Goal: Information Seeking & Learning: Learn about a topic

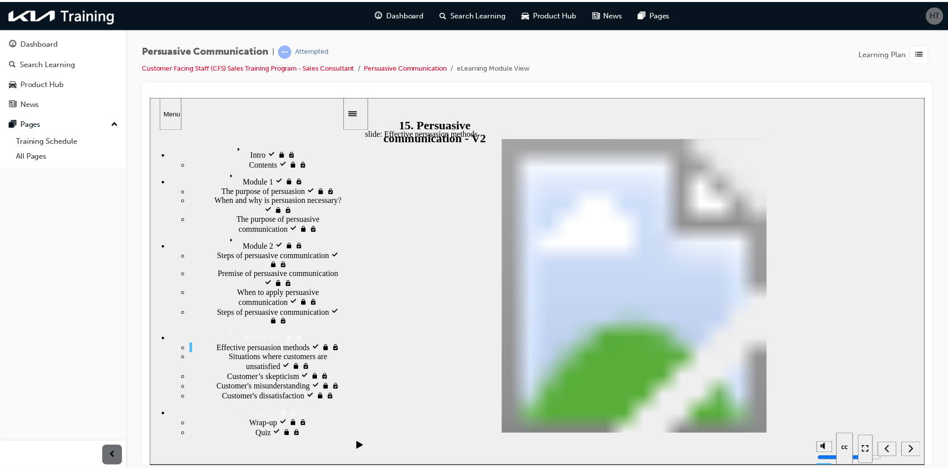
scroll to position [0, 0]
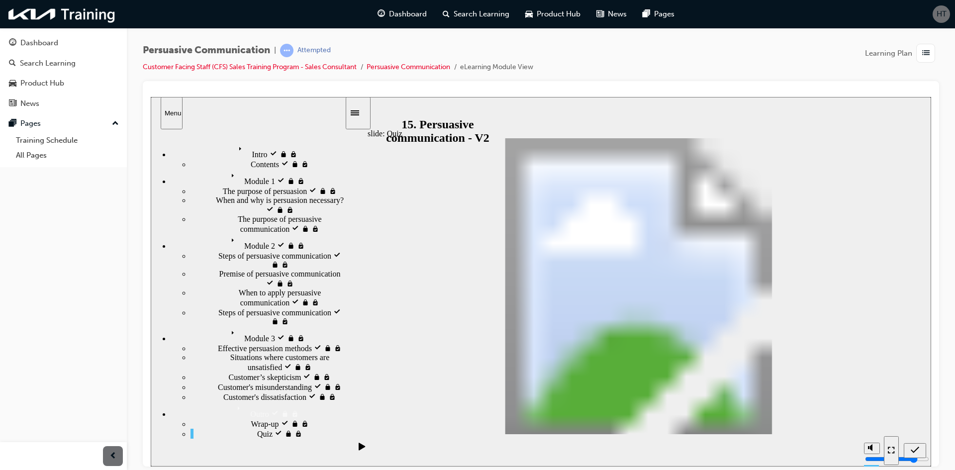
drag, startPoint x: 535, startPoint y: 356, endPoint x: 537, endPoint y: 264, distance: 92.5
drag, startPoint x: 639, startPoint y: 367, endPoint x: 644, endPoint y: 272, distance: 95.2
drag, startPoint x: 735, startPoint y: 362, endPoint x: 753, endPoint y: 262, distance: 101.1
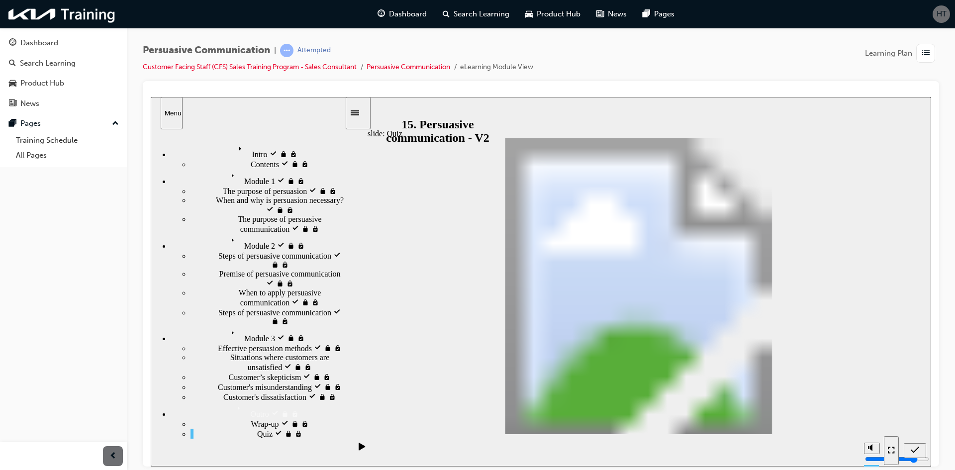
drag, startPoint x: 643, startPoint y: 243, endPoint x: 669, endPoint y: 371, distance: 130.6
drag, startPoint x: 758, startPoint y: 256, endPoint x: 643, endPoint y: 263, distance: 115.1
drag, startPoint x: 664, startPoint y: 338, endPoint x: 771, endPoint y: 255, distance: 136.2
drag, startPoint x: 636, startPoint y: 245, endPoint x: 657, endPoint y: 356, distance: 112.5
drag, startPoint x: 732, startPoint y: 243, endPoint x: 596, endPoint y: 373, distance: 187.8
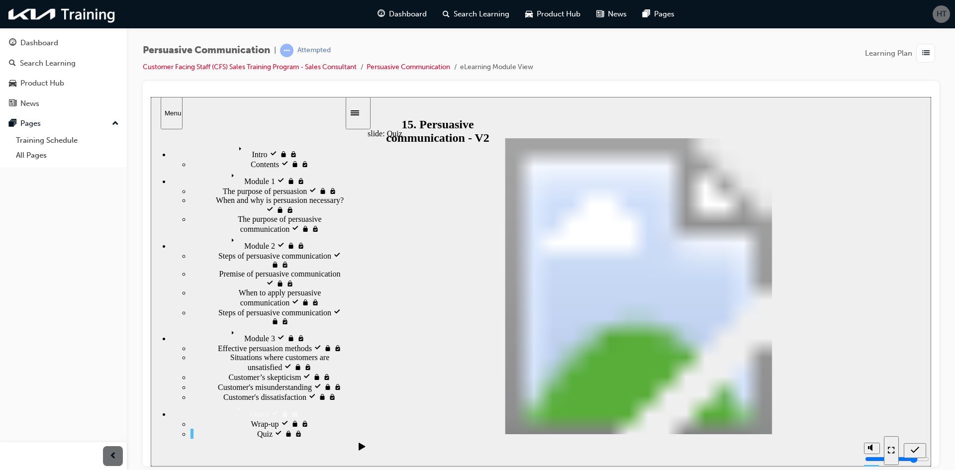
drag, startPoint x: 754, startPoint y: 336, endPoint x: 757, endPoint y: 253, distance: 83.6
drag, startPoint x: 542, startPoint y: 250, endPoint x: 649, endPoint y: 256, distance: 107.1
drag, startPoint x: 634, startPoint y: 352, endPoint x: 516, endPoint y: 254, distance: 153.3
radio input "true"
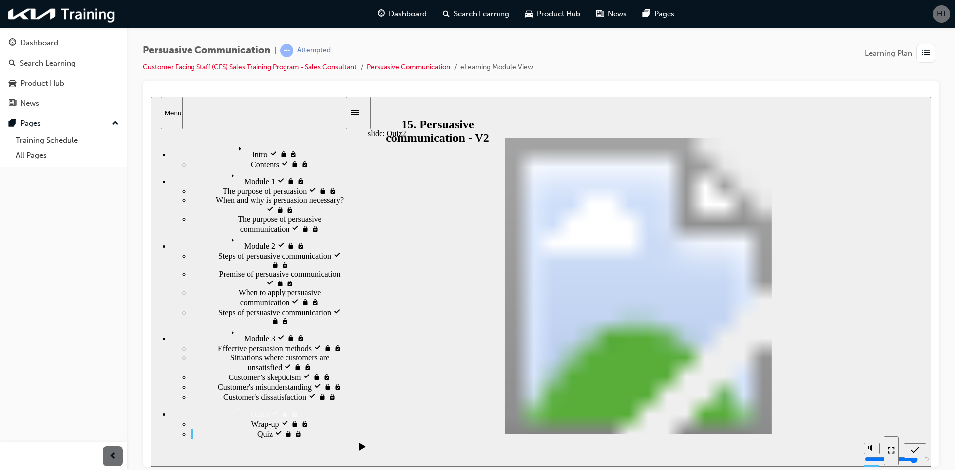
radio input "true"
drag, startPoint x: 715, startPoint y: 239, endPoint x: 476, endPoint y: 325, distance: 254.5
drag, startPoint x: 818, startPoint y: 242, endPoint x: 585, endPoint y: 324, distance: 246.8
drag, startPoint x: 569, startPoint y: 235, endPoint x: 691, endPoint y: 327, distance: 153.2
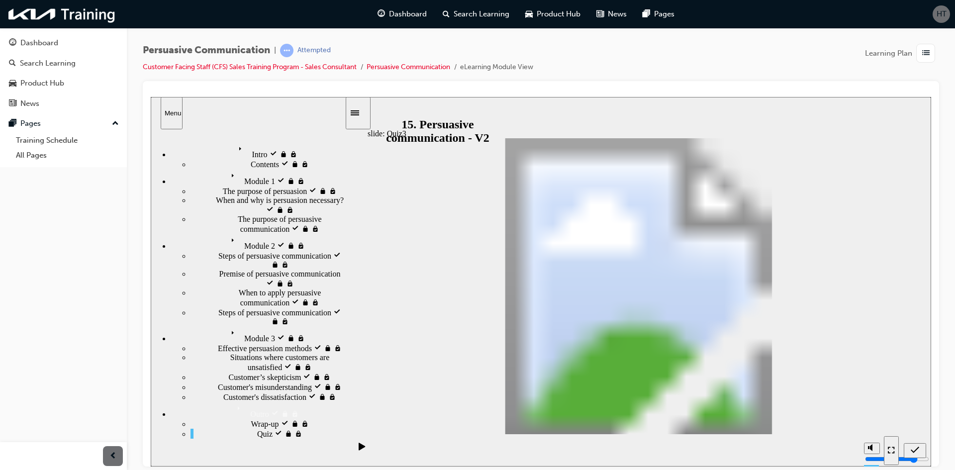
drag, startPoint x: 445, startPoint y: 235, endPoint x: 813, endPoint y: 322, distance: 378.2
click at [28, 39] on div "Dashboard" at bounding box center [39, 42] width 38 height 11
